Goal: Task Accomplishment & Management: Manage account settings

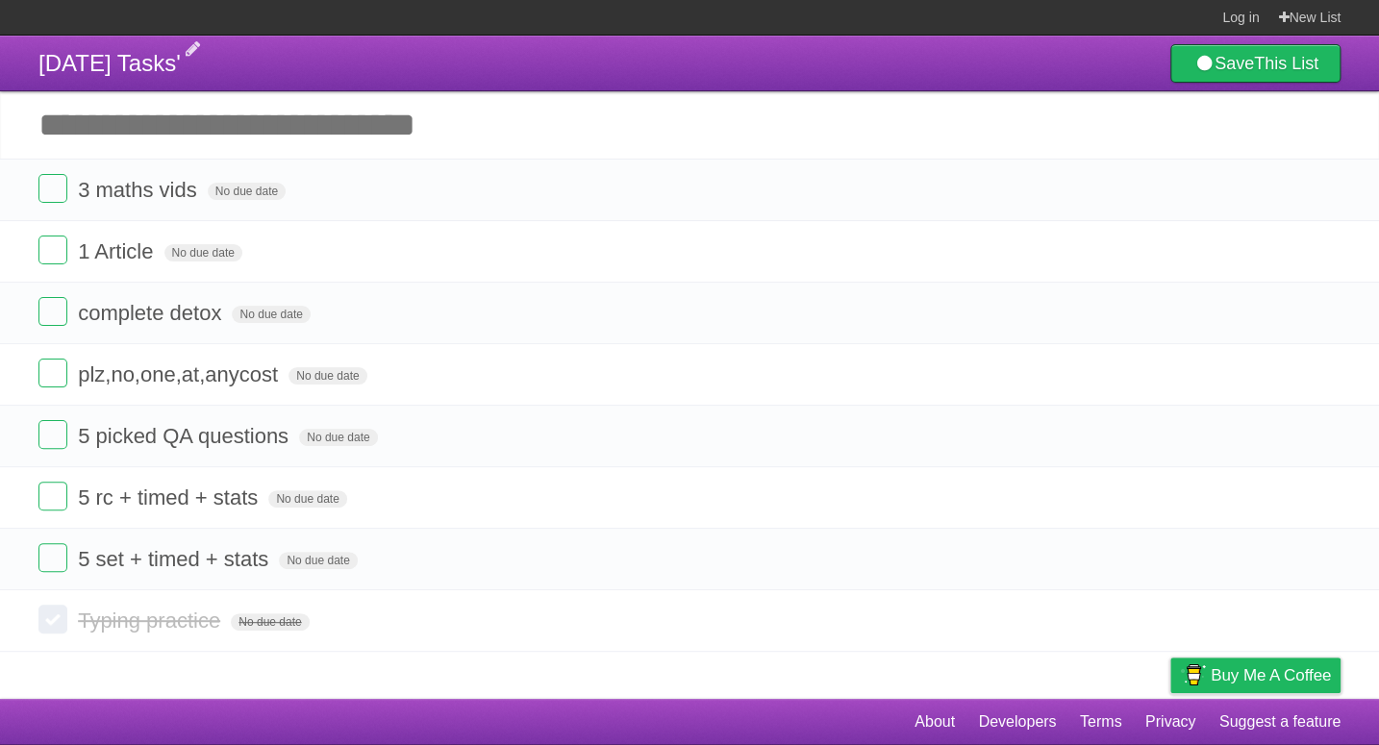
click at [46, 70] on span "[DATE] Tasks'" at bounding box center [109, 63] width 142 height 26
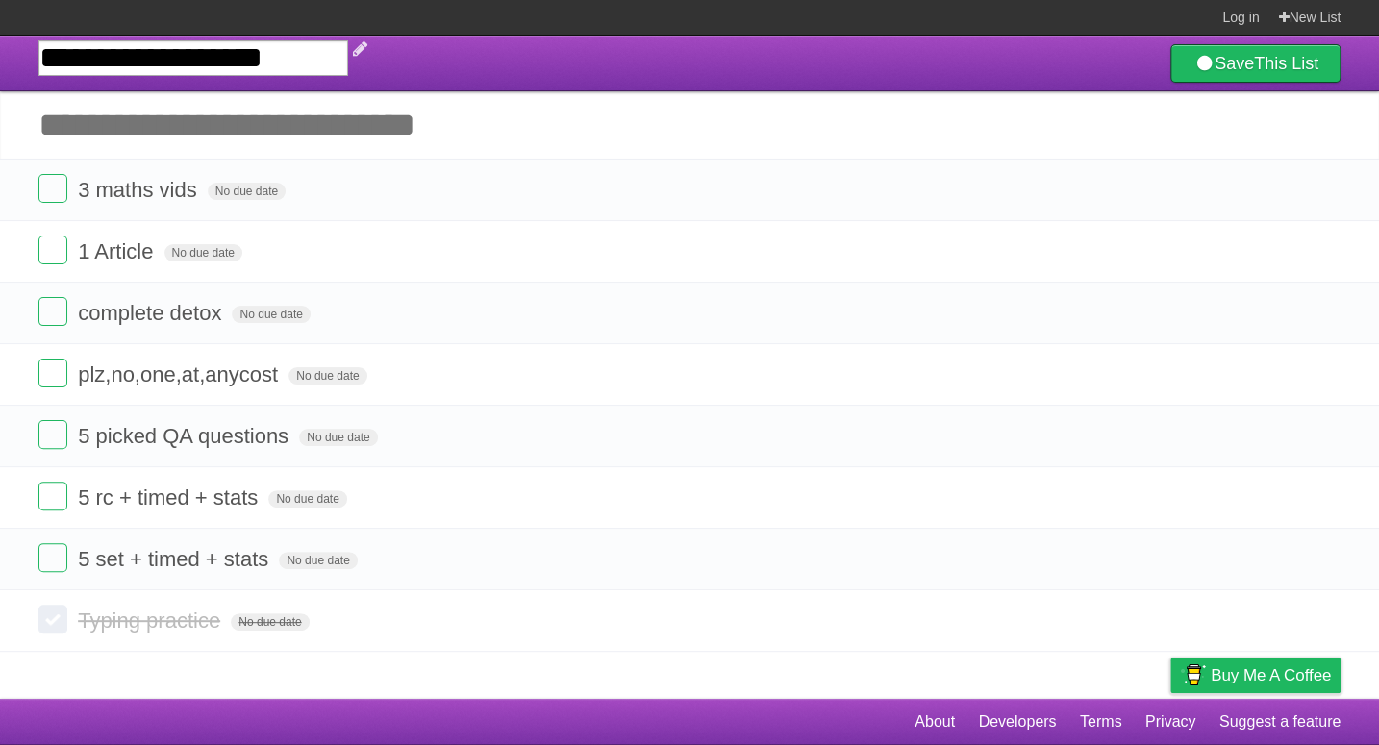
click at [46, 70] on input "**********" at bounding box center [193, 58] width 310 height 36
type input "**********"
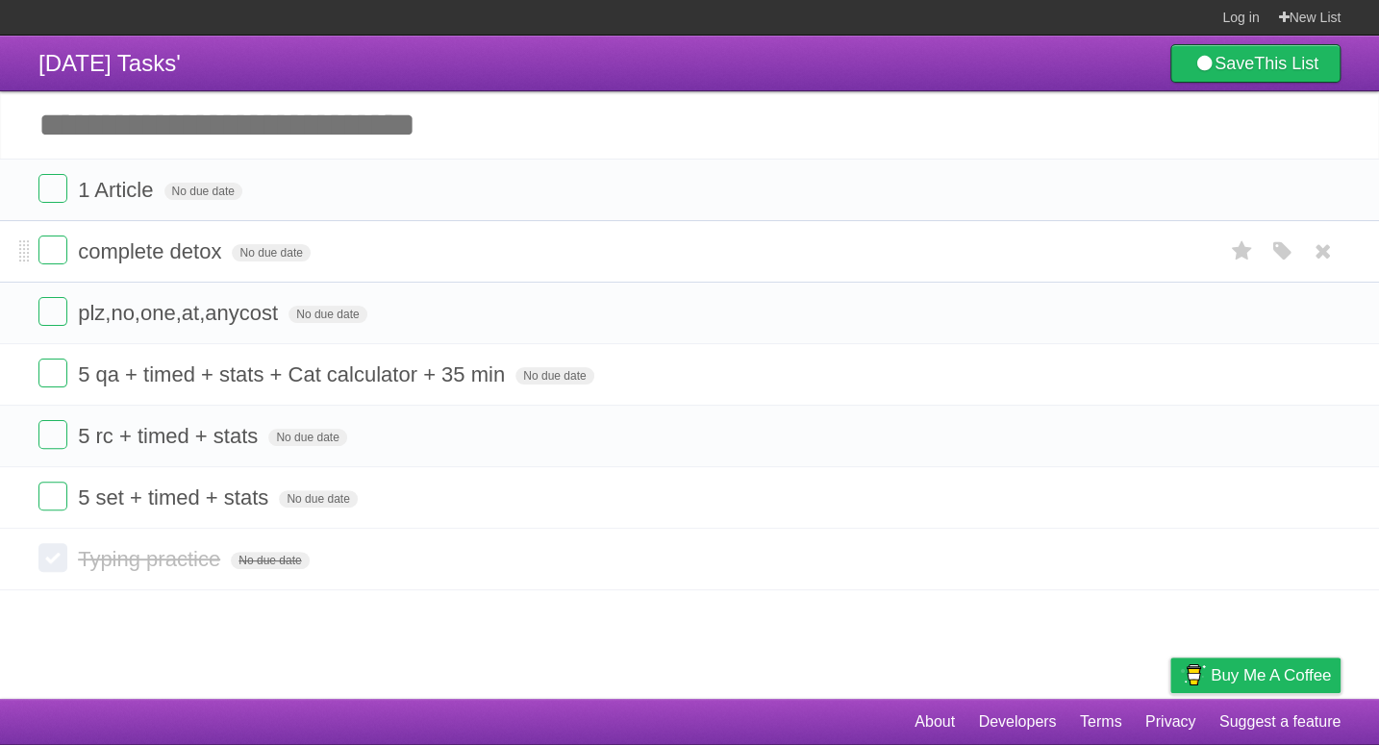
click at [94, 238] on form "complete detox No due date White Red Blue Green Purple Orange" at bounding box center [689, 252] width 1302 height 32
